Goal: Contribute content

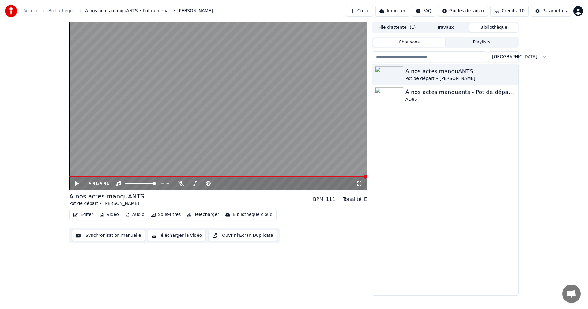
click at [489, 27] on button "Bibliothèque" at bounding box center [493, 27] width 48 height 9
click at [514, 73] on icon "button" at bounding box center [513, 74] width 6 height 5
click at [442, 234] on div "A nos actes manquANTS Pot de départ • Liliane À nos actes manquants - Pot de dé…" at bounding box center [445, 179] width 146 height 231
click at [424, 71] on div "A nos actes manquANTS" at bounding box center [457, 71] width 104 height 9
click at [88, 215] on button "Éditer" at bounding box center [83, 214] width 25 height 9
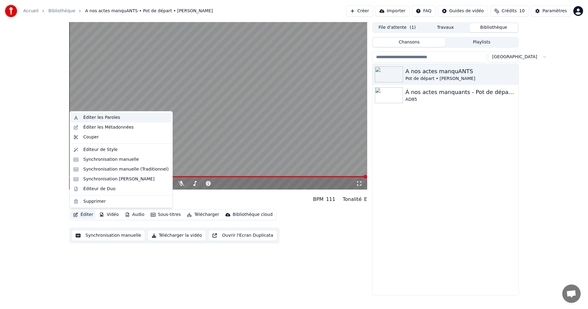
click at [106, 119] on div "Éditer les Paroles" at bounding box center [101, 118] width 37 height 6
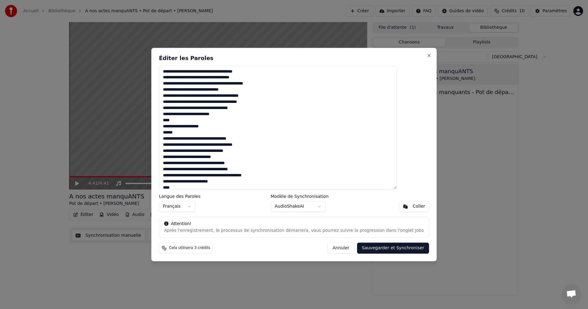
click at [289, 118] on textarea at bounding box center [278, 128] width 238 height 124
click at [179, 134] on textarea at bounding box center [278, 128] width 238 height 124
click at [199, 133] on textarea at bounding box center [278, 128] width 238 height 124
click at [220, 138] on textarea at bounding box center [278, 128] width 238 height 124
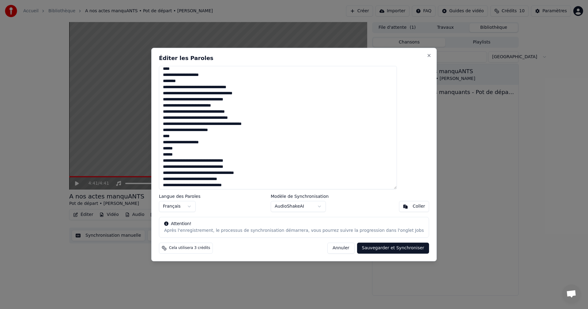
scroll to position [61, 0]
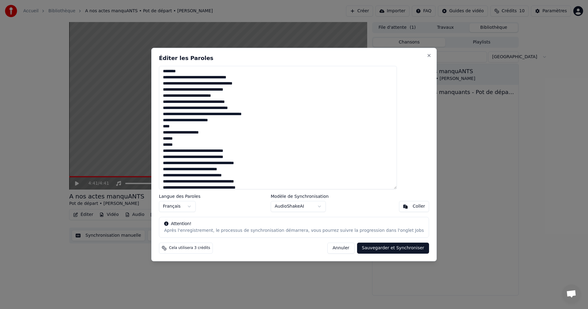
click at [178, 141] on textarea at bounding box center [278, 128] width 238 height 124
click at [206, 139] on textarea at bounding box center [278, 128] width 238 height 124
click at [180, 147] on textarea at bounding box center [278, 128] width 238 height 124
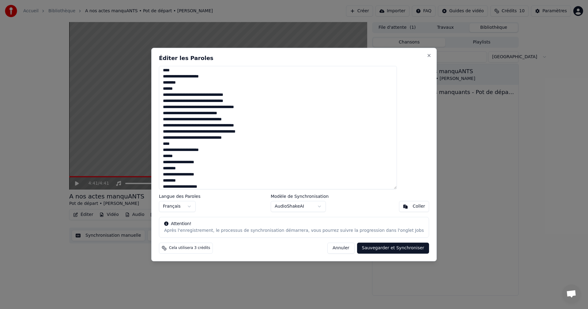
scroll to position [122, 0]
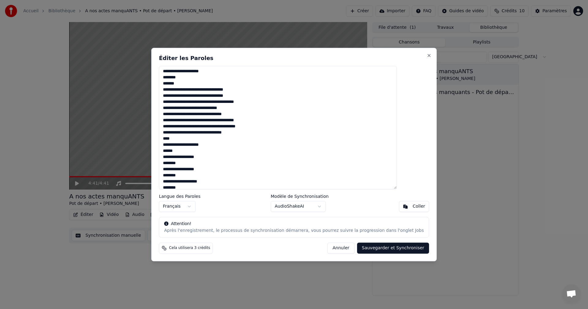
click at [198, 83] on textarea at bounding box center [278, 128] width 238 height 124
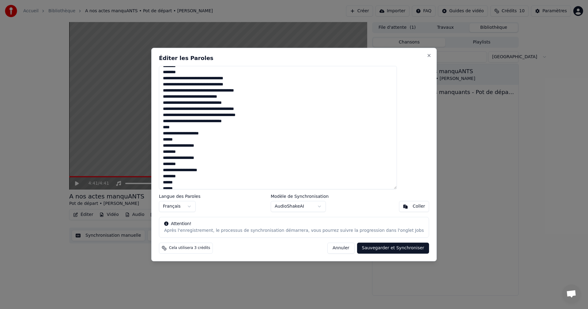
scroll to position [139, 0]
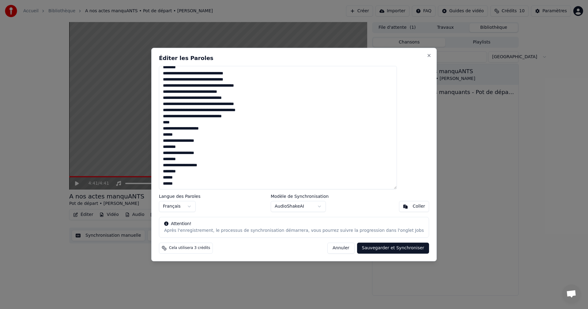
click at [179, 134] on textarea at bounding box center [278, 128] width 238 height 124
click at [203, 135] on textarea at bounding box center [278, 128] width 238 height 124
type textarea "**********"
click at [371, 249] on button "Sauvegarder et Synchroniser" at bounding box center [393, 247] width 72 height 11
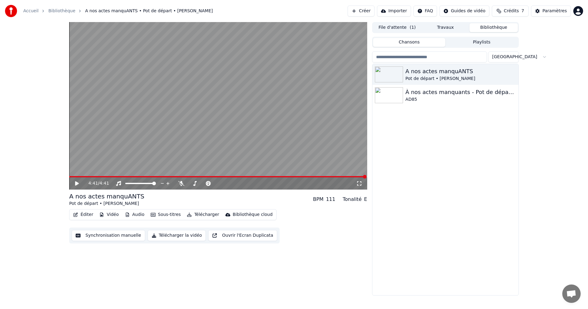
click at [496, 28] on button "Bibliothèque" at bounding box center [493, 27] width 48 height 9
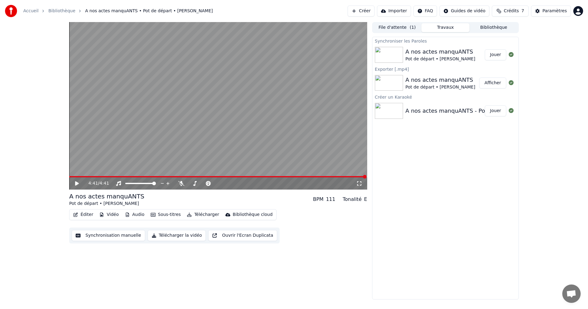
click at [454, 32] on button "Travaux" at bounding box center [445, 27] width 48 height 9
click at [451, 55] on div "A nos actes manquANTS" at bounding box center [440, 51] width 70 height 9
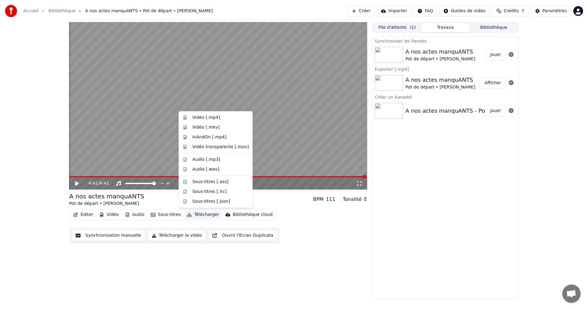
click at [195, 213] on button "Télécharger" at bounding box center [202, 214] width 37 height 9
click at [209, 118] on div "Vidéo [.mp4]" at bounding box center [206, 118] width 28 height 6
click at [75, 184] on icon at bounding box center [81, 183] width 14 height 5
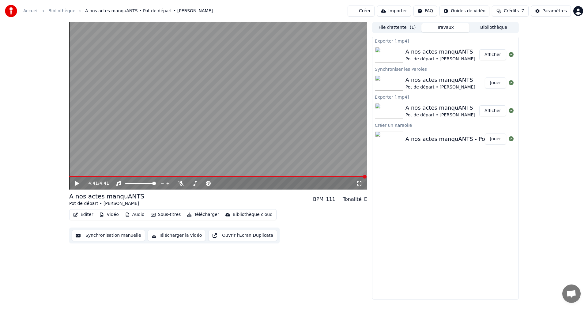
click at [451, 54] on div "A nos actes manquANTS" at bounding box center [440, 51] width 70 height 9
click at [498, 57] on button "Afficher" at bounding box center [492, 54] width 27 height 11
